Goal: Task Accomplishment & Management: Use online tool/utility

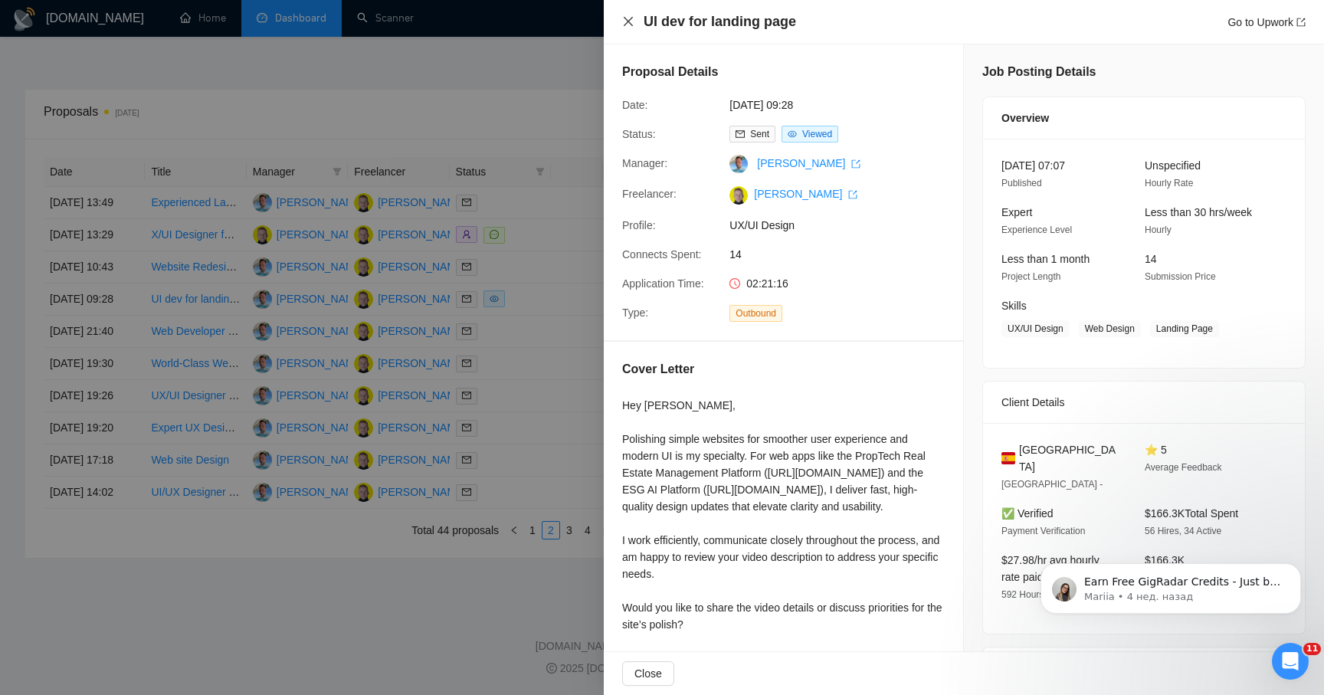
scroll to position [196, 0]
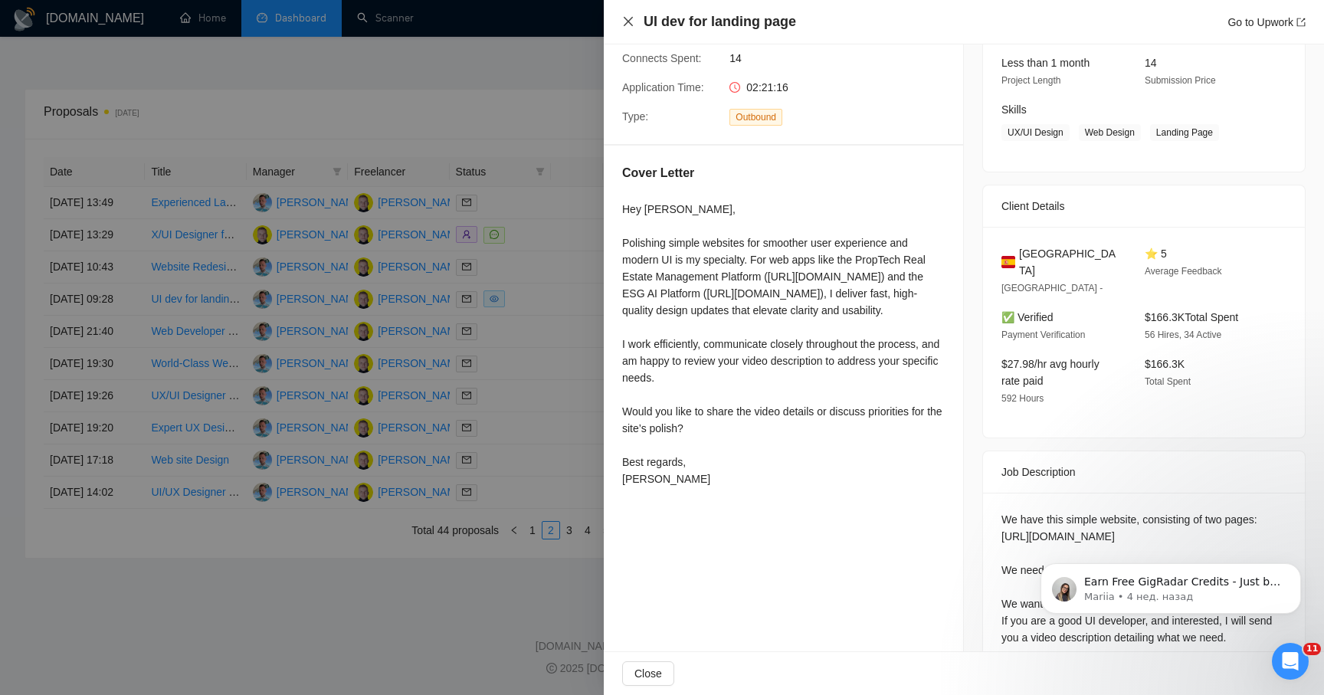
click at [631, 21] on icon "close" at bounding box center [628, 21] width 12 height 12
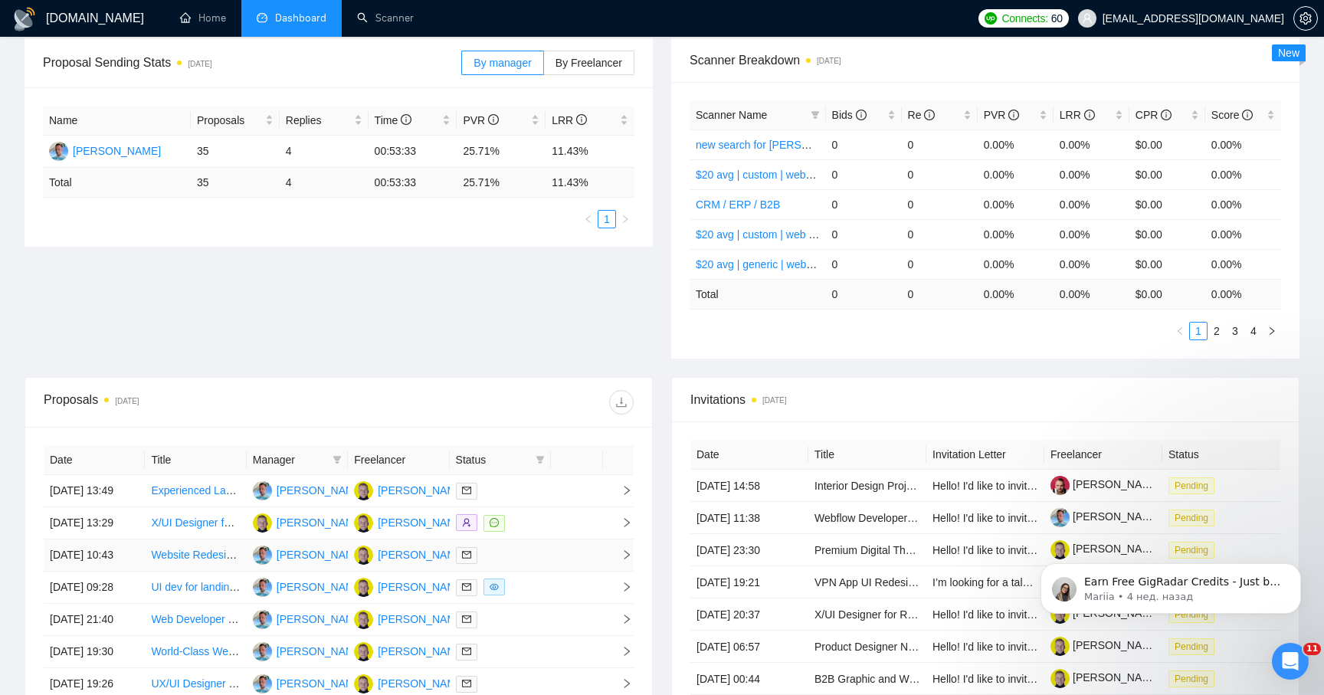
scroll to position [0, 0]
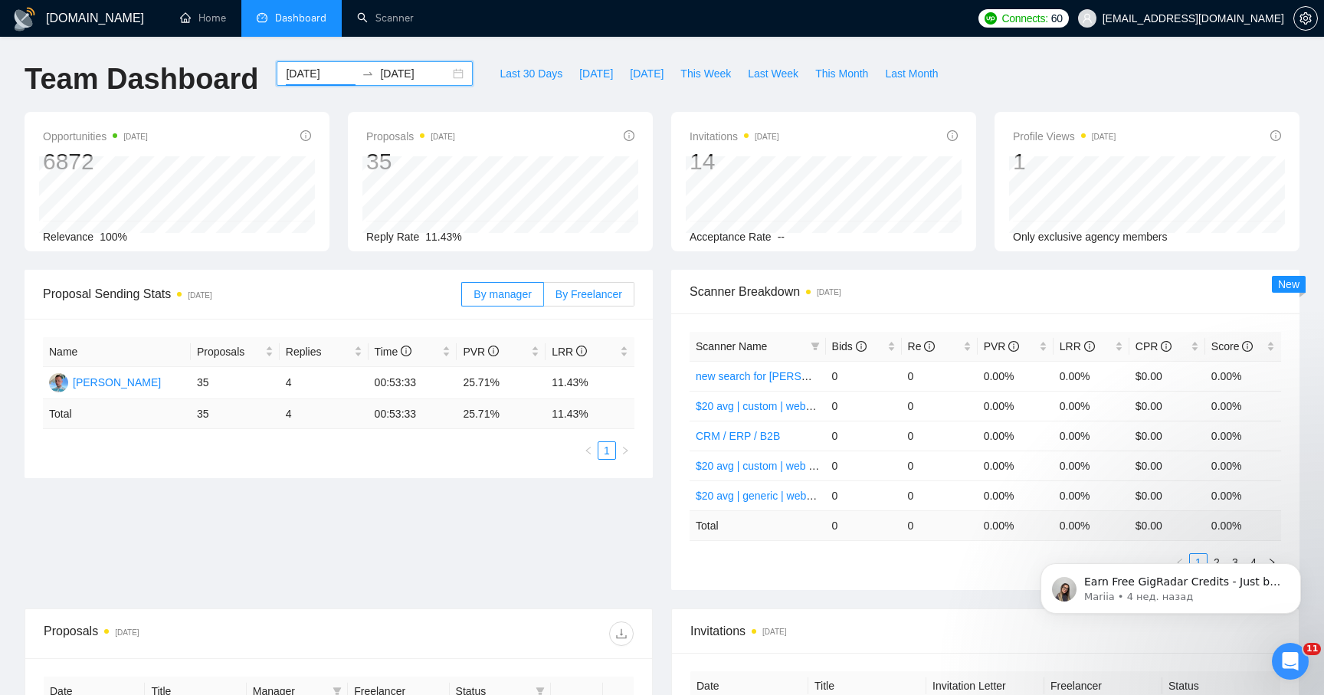
click at [546, 290] on label "By Freelancer" at bounding box center [589, 294] width 90 height 25
click at [544, 298] on input "By Freelancer" at bounding box center [544, 298] width 0 height 0
click at [510, 296] on span "By manager" at bounding box center [501, 294] width 57 height 12
click at [462, 298] on input "By manager" at bounding box center [462, 298] width 0 height 0
click at [341, 49] on div "[DOMAIN_NAME] Home Dashboard Scanner Connects: 60 [EMAIL_ADDRESS][DOMAIN_NAME] …" at bounding box center [662, 607] width 1324 height 1214
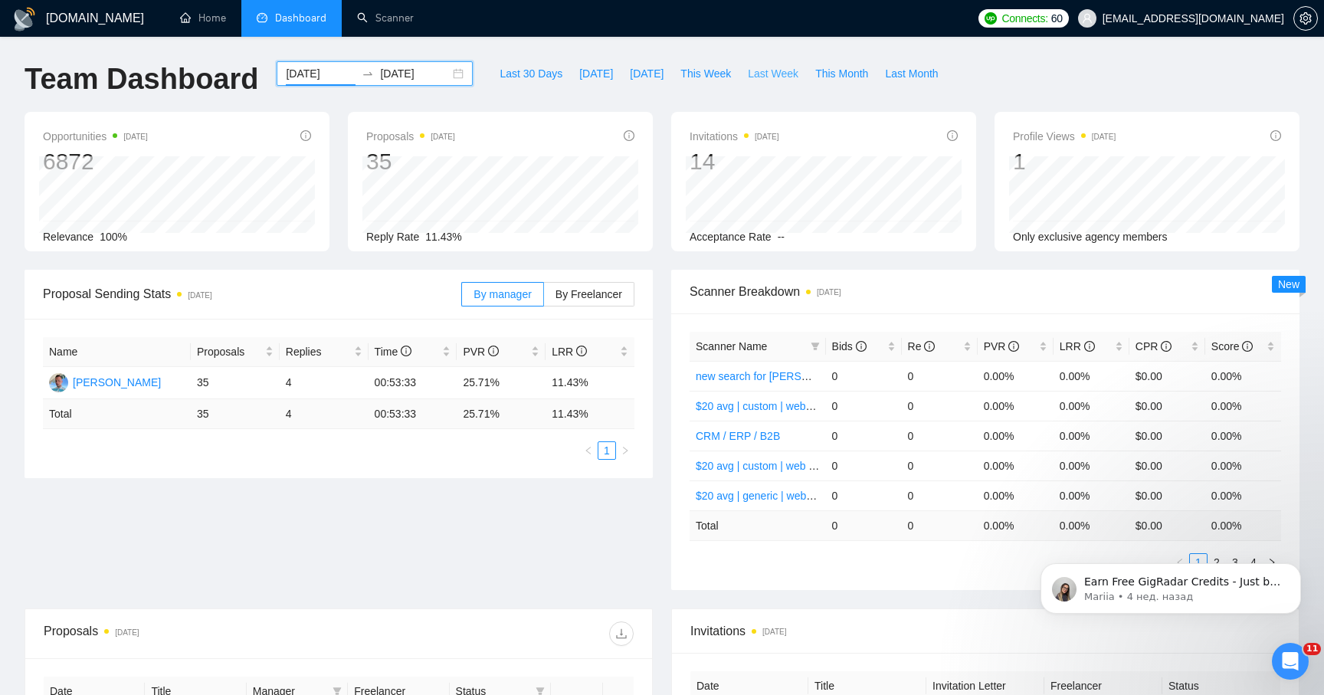
click at [755, 77] on span "Last Week" at bounding box center [773, 73] width 51 height 17
type input "[DATE]"
click at [828, 74] on span "This Month" at bounding box center [841, 73] width 53 height 17
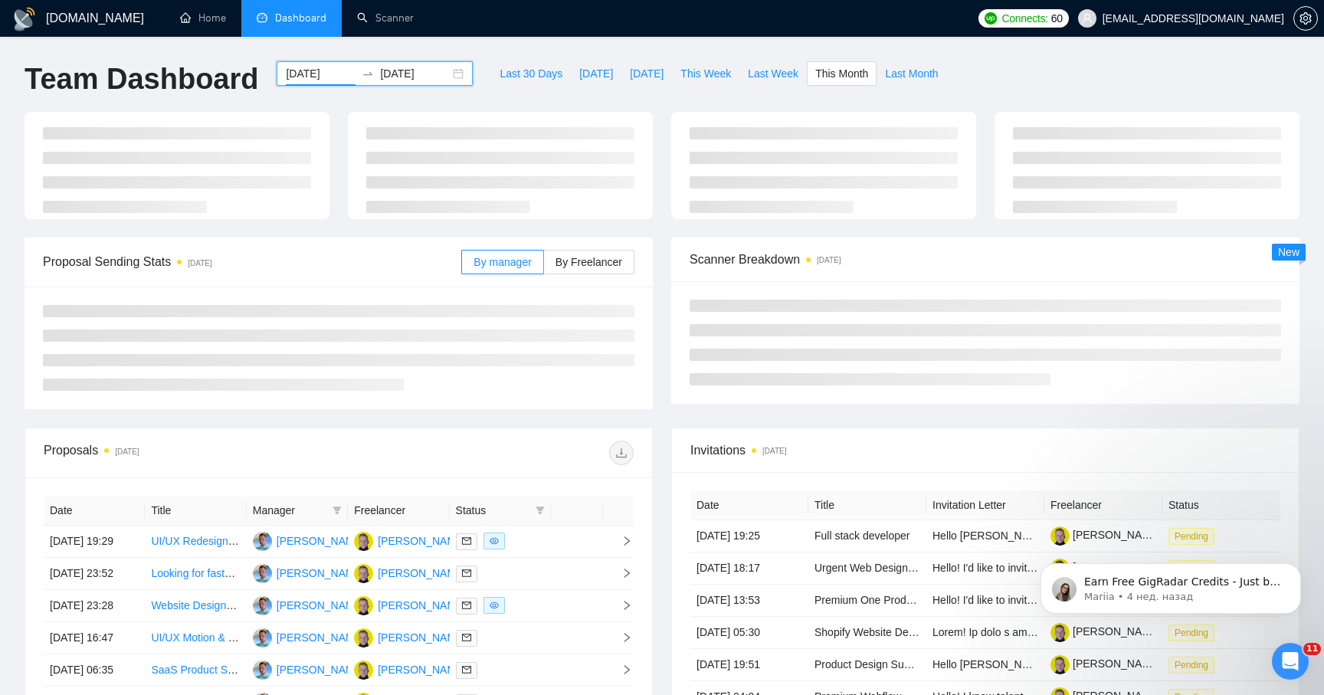
type input "[DATE]"
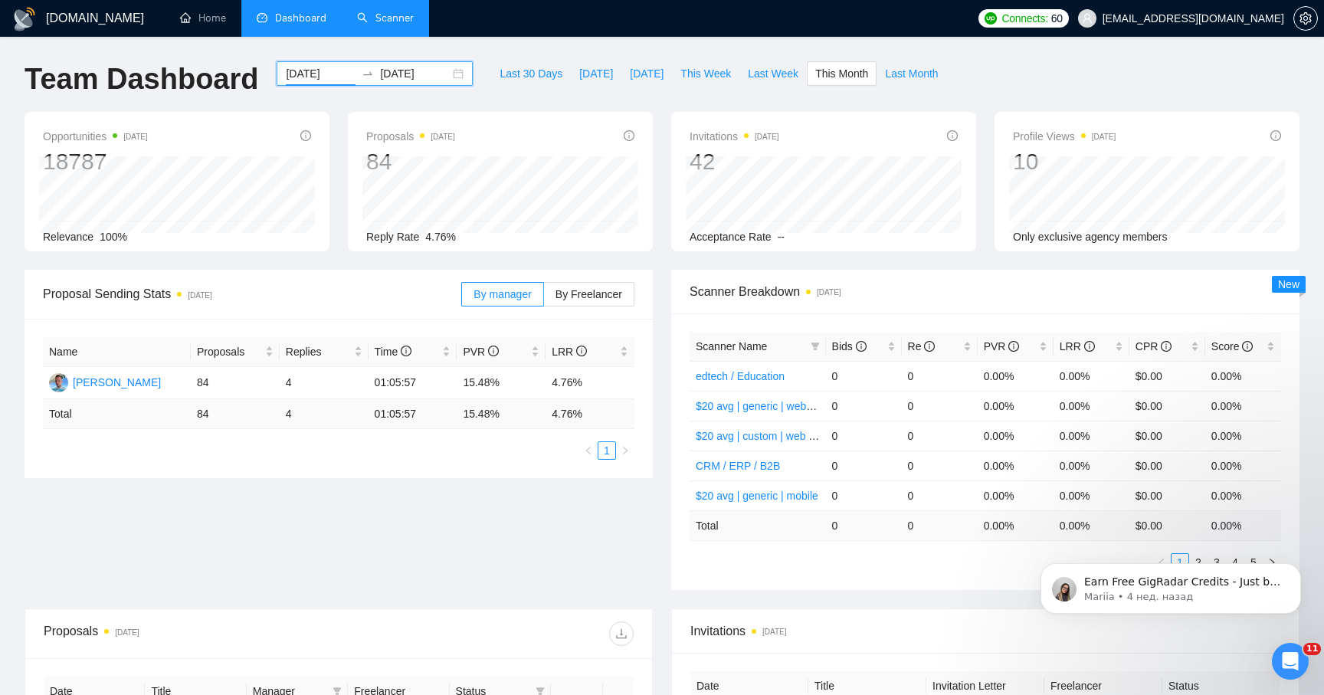
click at [402, 25] on link "Scanner" at bounding box center [385, 17] width 57 height 13
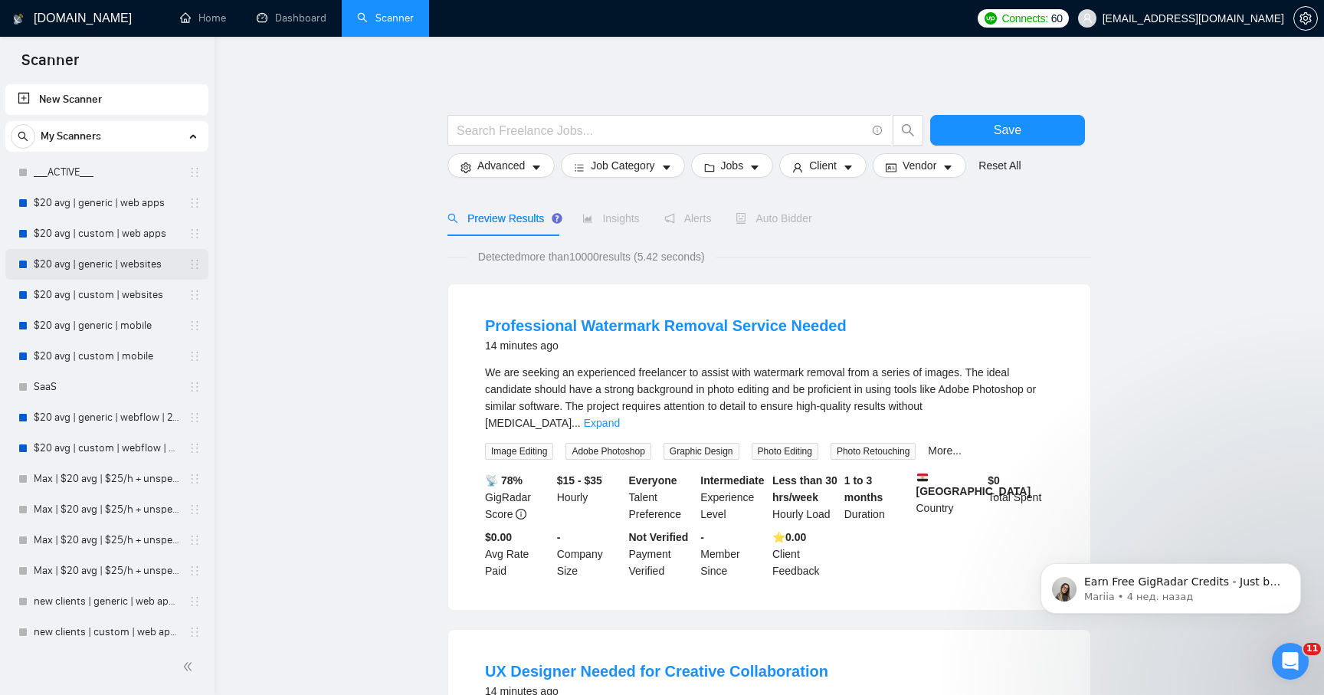
click at [115, 269] on link "$20 avg | generic | websites" at bounding box center [107, 264] width 146 height 31
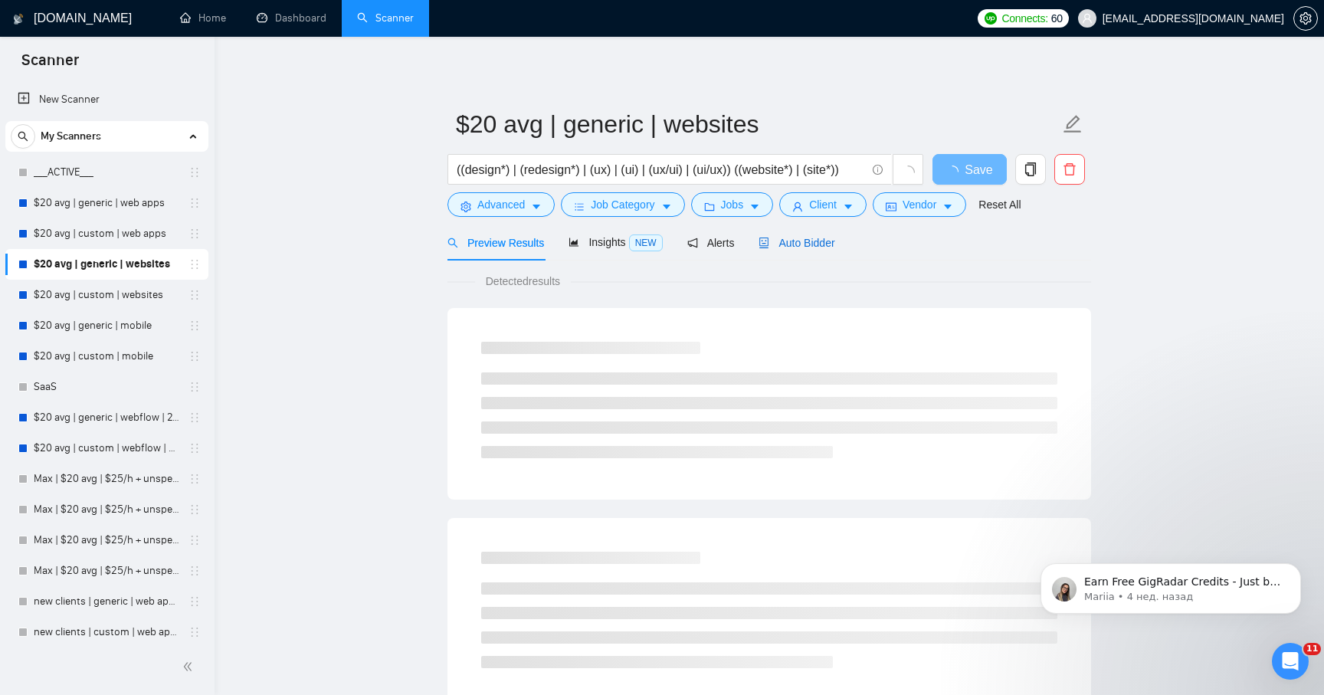
click at [811, 240] on span "Auto Bidder" at bounding box center [796, 243] width 76 height 12
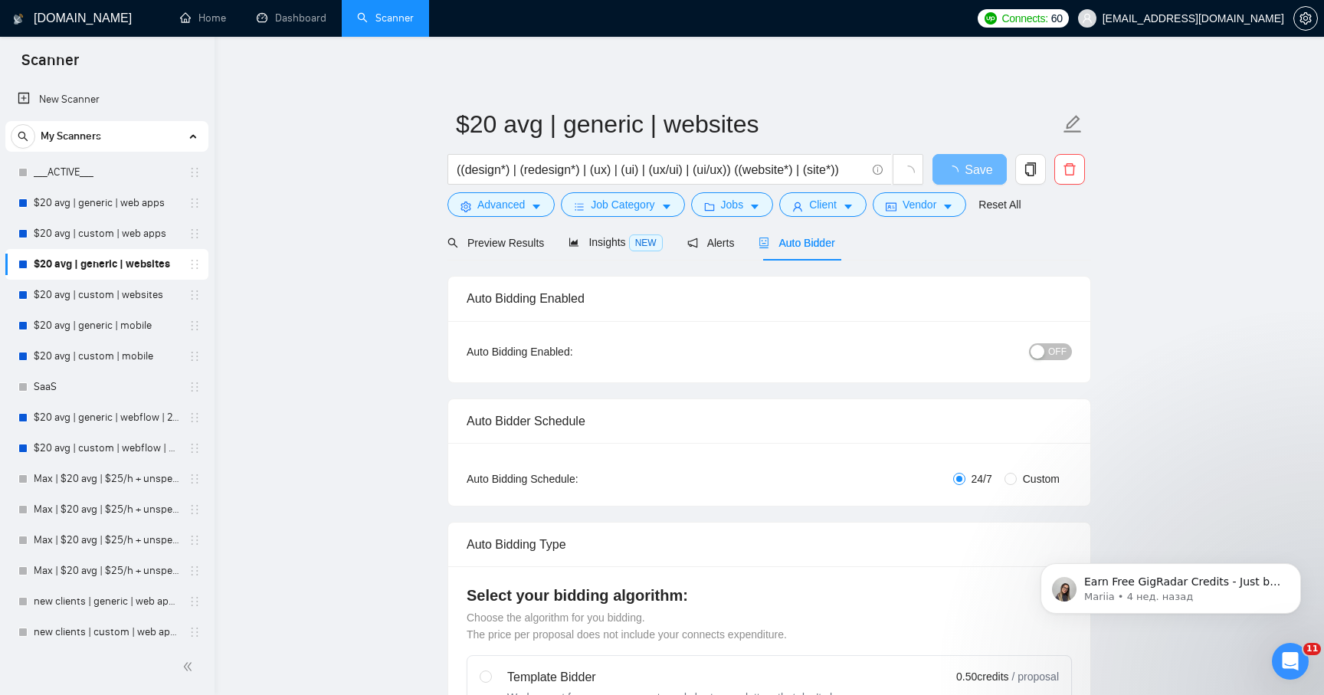
radio input "false"
radio input "true"
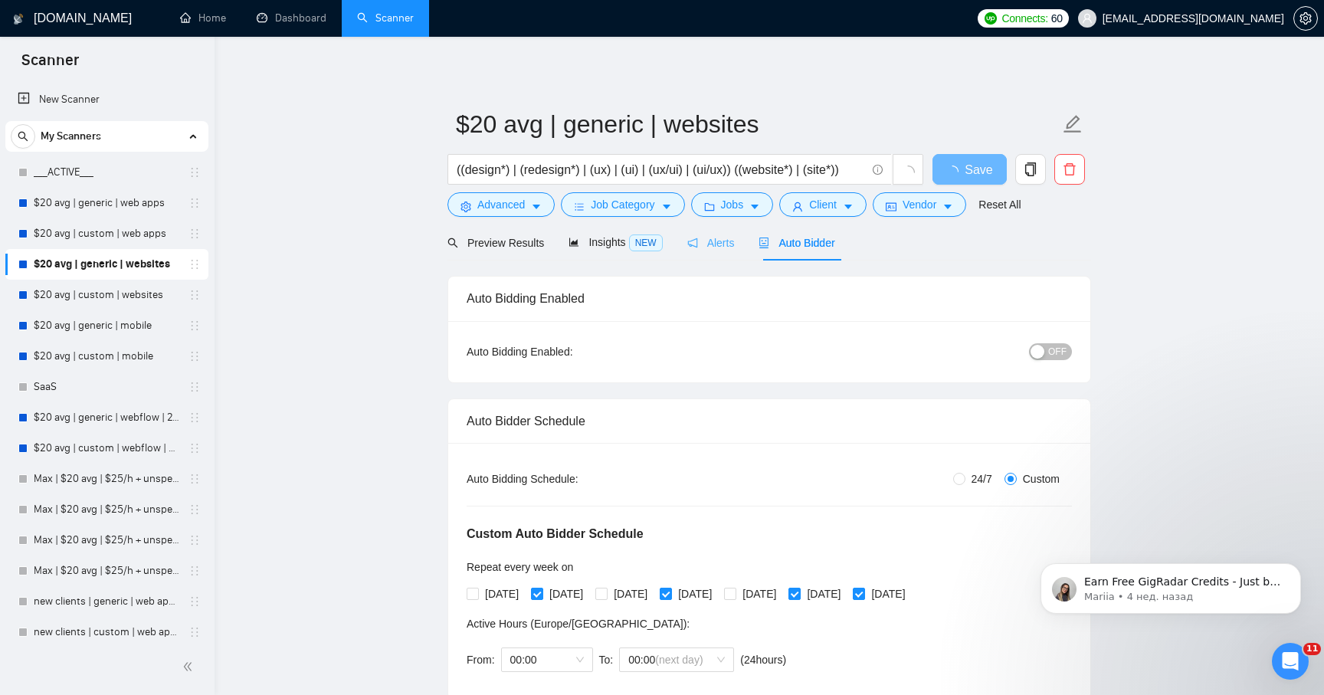
click at [725, 252] on div "Alerts" at bounding box center [710, 242] width 47 height 36
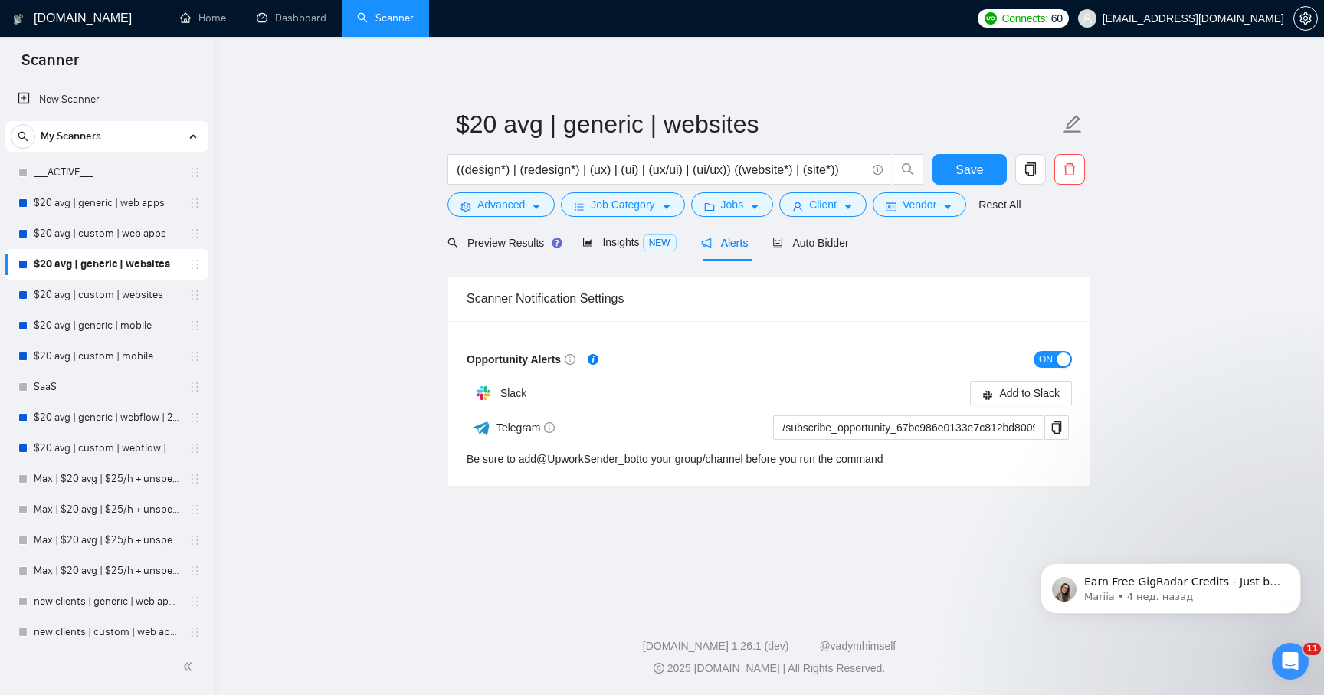
scroll to position [15, 0]
